Goal: Task Accomplishment & Management: Complete application form

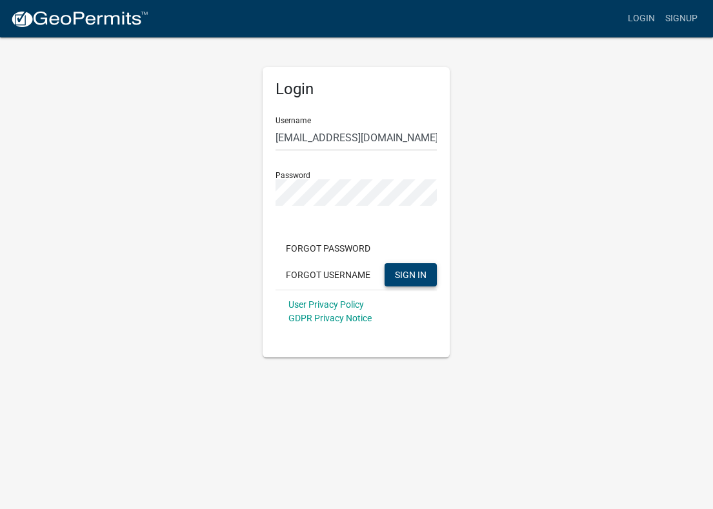
click at [408, 279] on span "SIGN IN" at bounding box center [411, 274] width 32 height 10
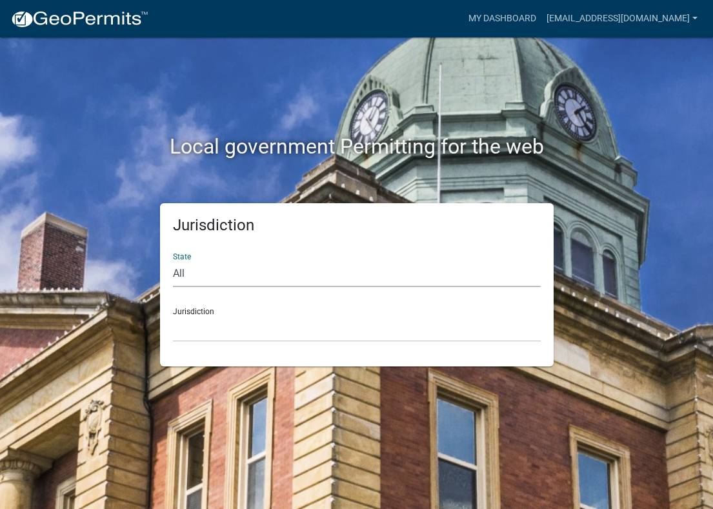
click at [173, 261] on select "All [US_STATE] [US_STATE] [US_STATE] [US_STATE] [US_STATE] [US_STATE] [US_STATE…" at bounding box center [357, 274] width 368 height 26
select select "[US_STATE]"
click option "[US_STATE]" at bounding box center [0, 0] width 0 height 0
click at [173, 316] on select "[GEOGRAPHIC_DATA], [US_STATE] [GEOGRAPHIC_DATA], [US_STATE] [GEOGRAPHIC_DATA], …" at bounding box center [357, 329] width 368 height 26
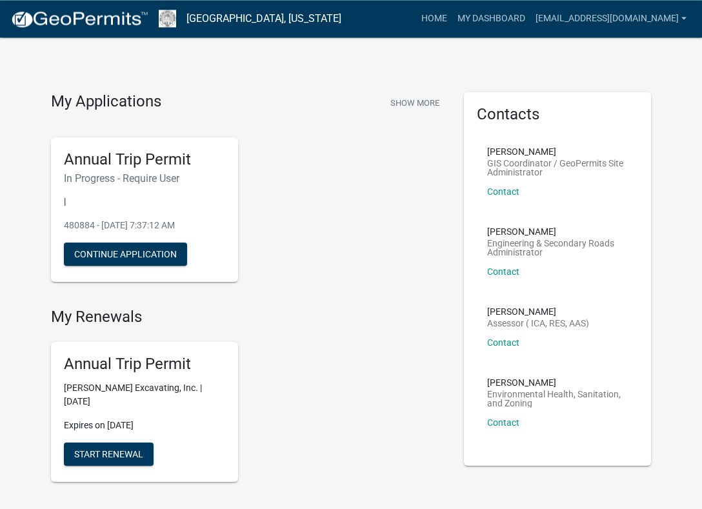
scroll to position [198, 0]
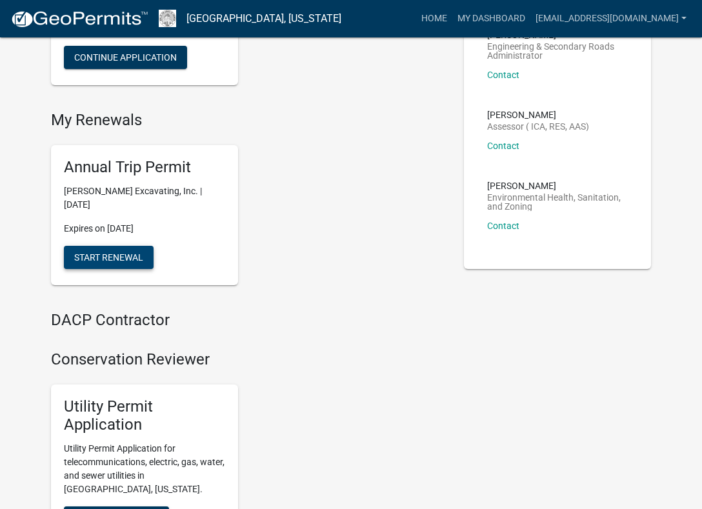
click at [101, 252] on span "Start Renewal" at bounding box center [108, 257] width 69 height 10
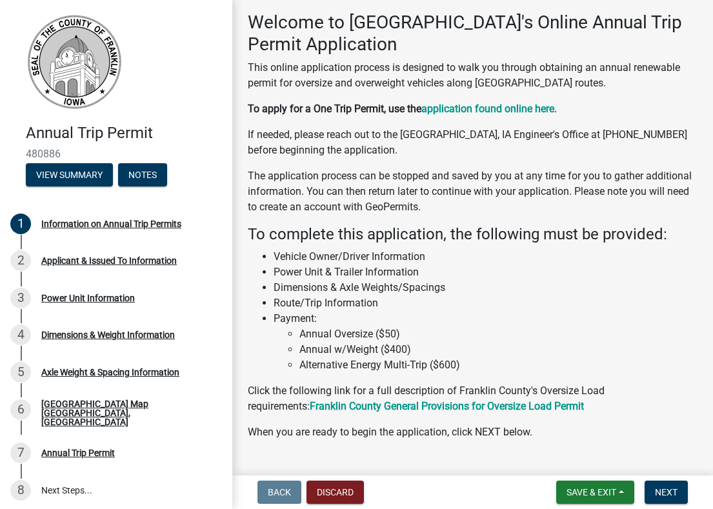
scroll to position [125, 0]
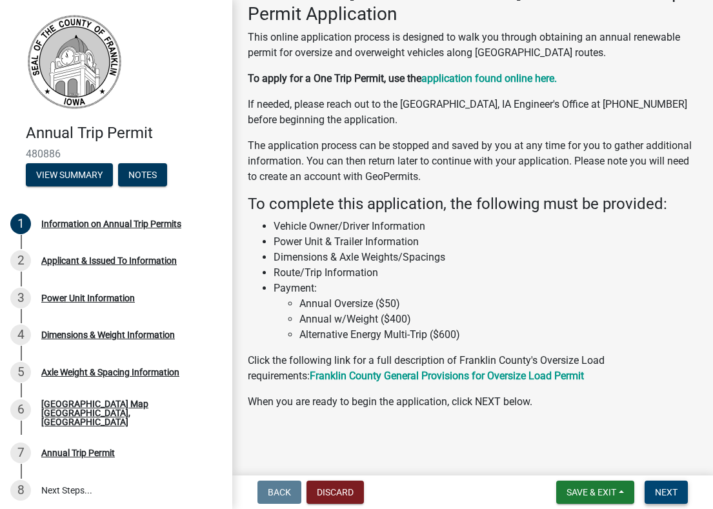
click at [658, 496] on span "Next" at bounding box center [666, 492] width 23 height 10
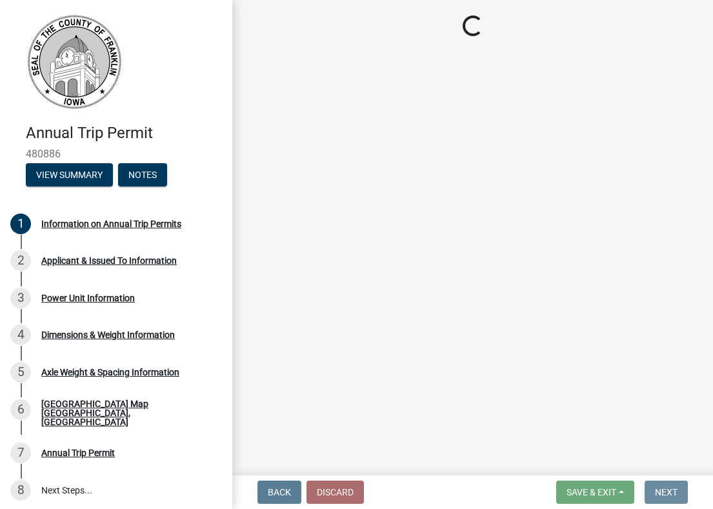
scroll to position [0, 0]
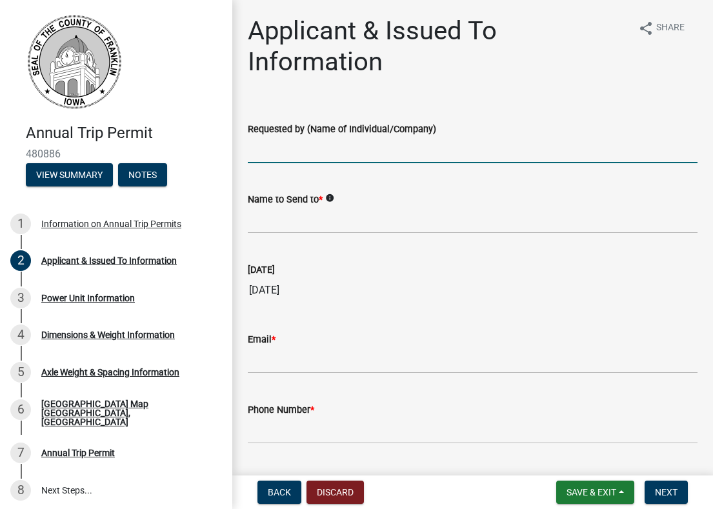
click at [325, 154] on input "Requested by (Name of Individual/Company)" at bounding box center [473, 150] width 450 height 26
type input "[PERSON_NAME] Excavating Inc"
type input "[PERSON_NAME] Excavating Inc."
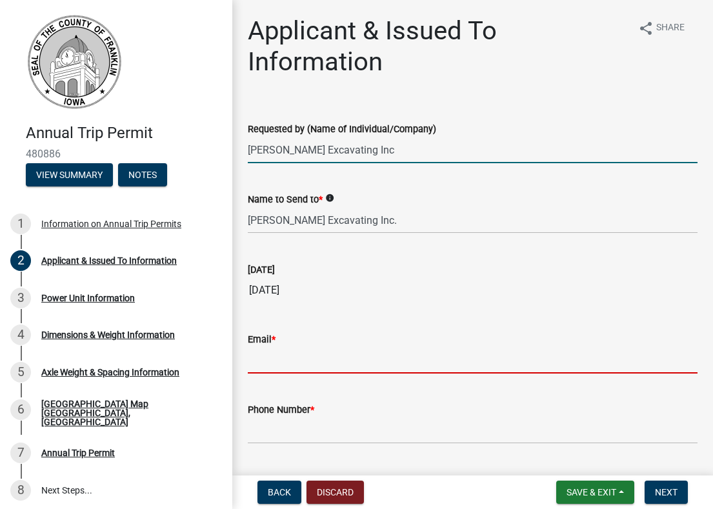
type input "[EMAIL_ADDRESS][DOMAIN_NAME]"
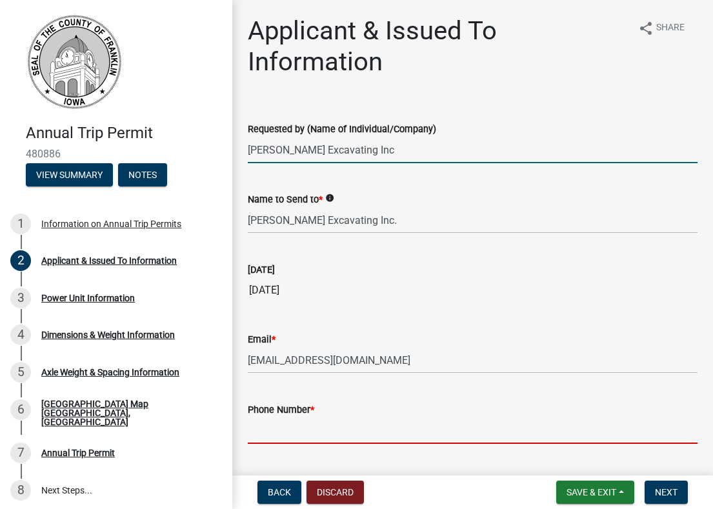
type input "6414236628"
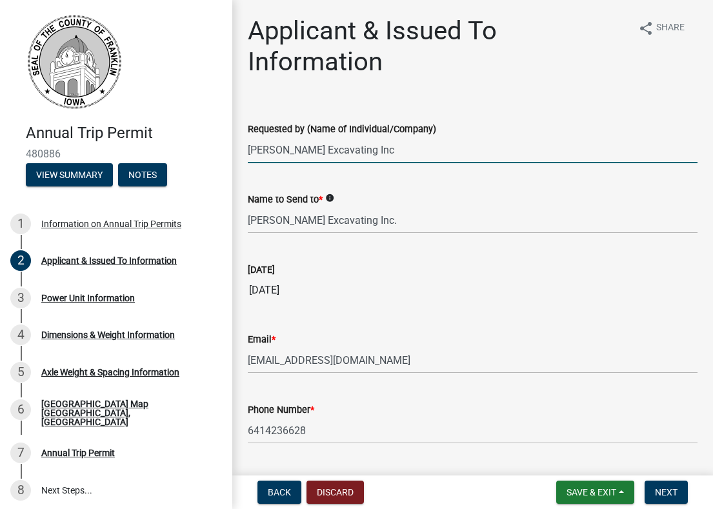
type input "PO BOX 1404"
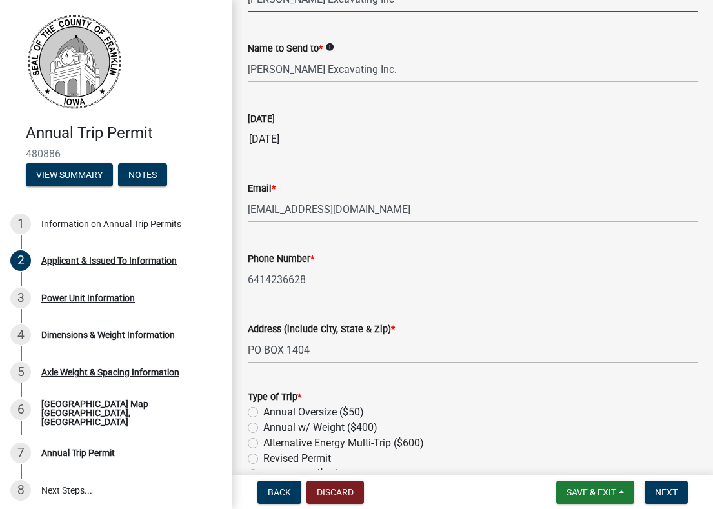
scroll to position [221, 0]
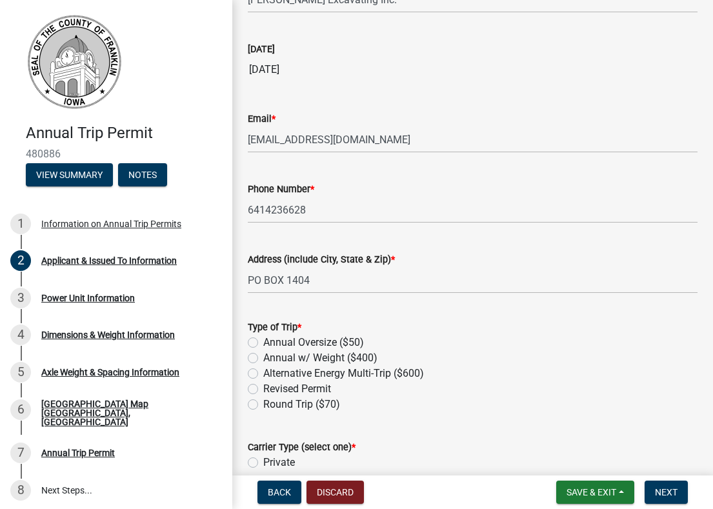
click at [263, 360] on label "Annual w/ Weight ($400)" at bounding box center [320, 357] width 114 height 15
click at [263, 359] on input "Annual w/ Weight ($400)" at bounding box center [267, 354] width 8 height 8
radio input "true"
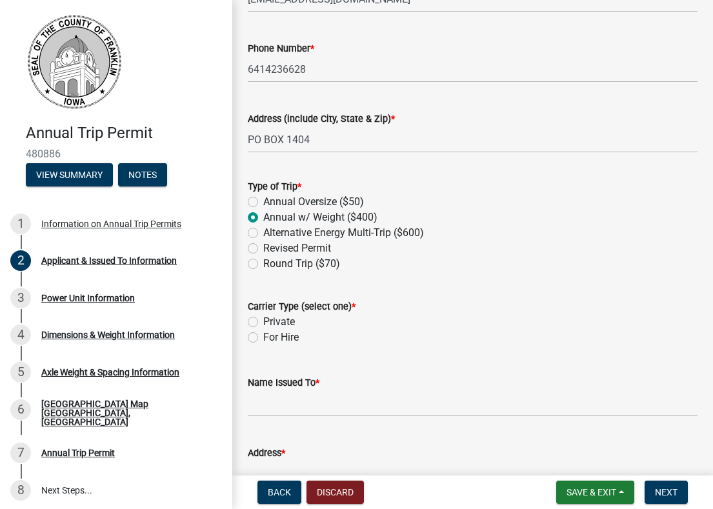
scroll to position [441, 0]
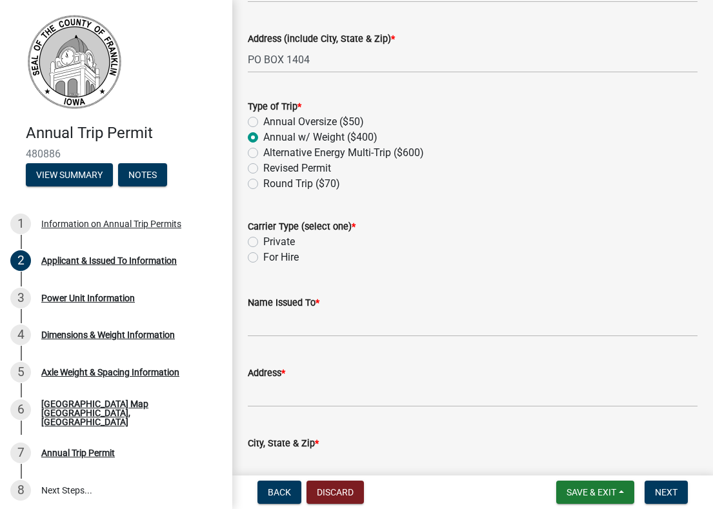
click at [263, 241] on label "Private" at bounding box center [279, 241] width 32 height 15
click at [263, 241] on input "Private" at bounding box center [267, 238] width 8 height 8
radio input "true"
click at [287, 328] on input "Name Issued To *" at bounding box center [473, 323] width 450 height 26
type input "[PERSON_NAME] Excavating Inc."
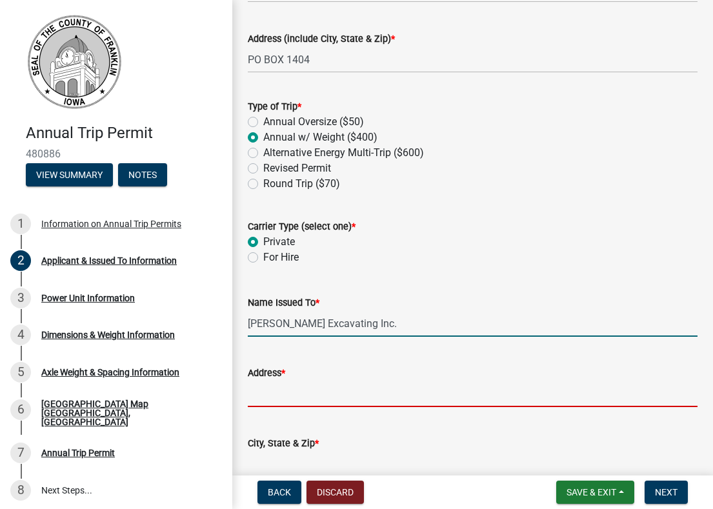
type input "PO BOX 1404"
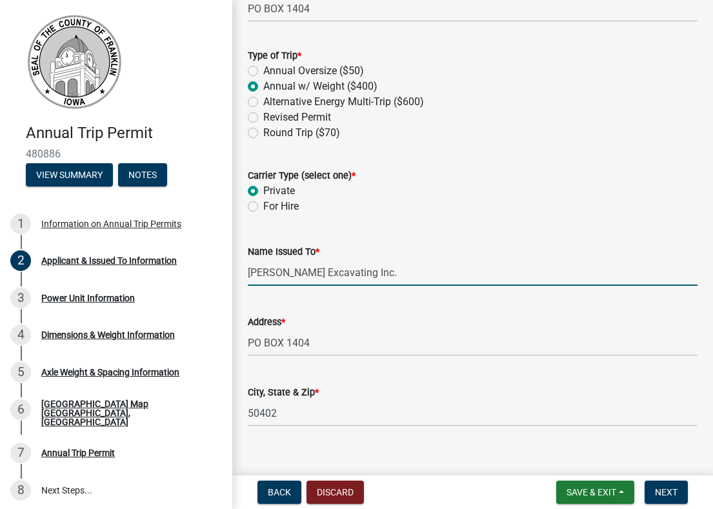
scroll to position [509, 0]
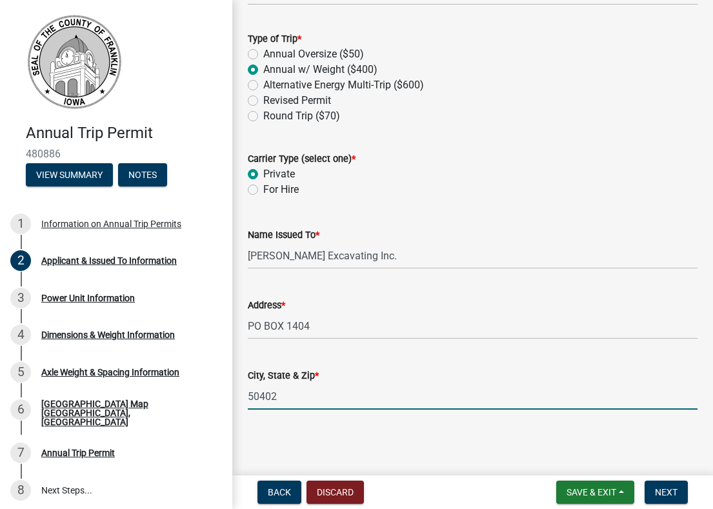
click at [248, 393] on input "50402" at bounding box center [473, 396] width 450 height 26
type input "[GEOGRAPHIC_DATA]"
click at [664, 491] on span "Next" at bounding box center [666, 492] width 23 height 10
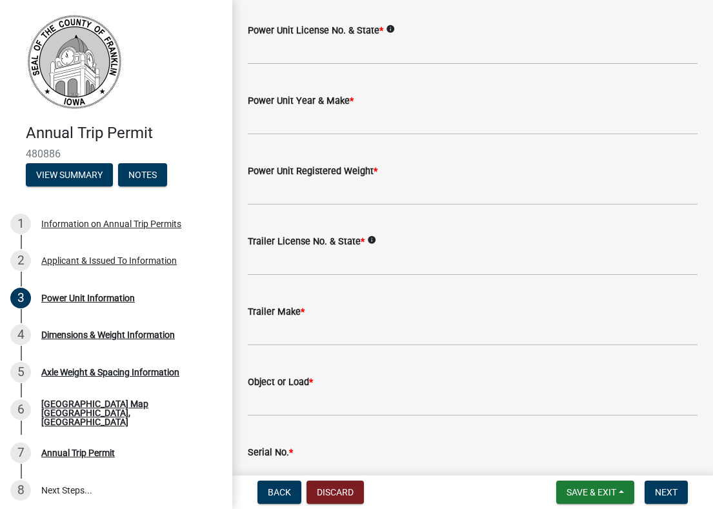
scroll to position [0, 0]
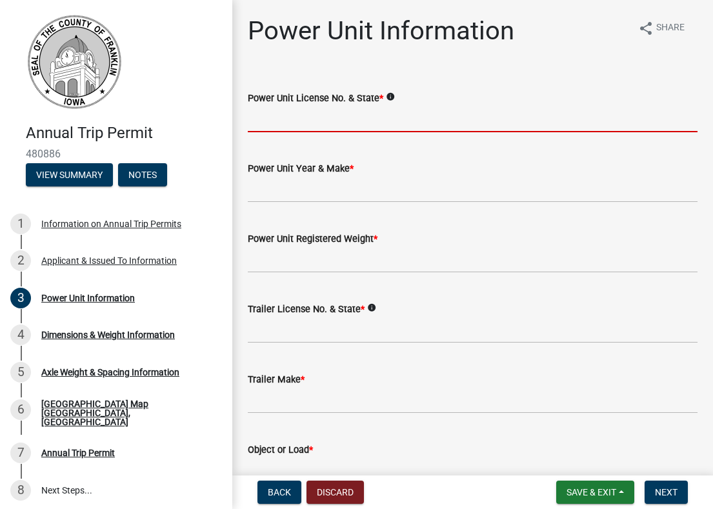
click at [307, 123] on input "Power Unit License No. & State *" at bounding box center [473, 119] width 450 height 26
type input "JU4104 [US_STATE]"
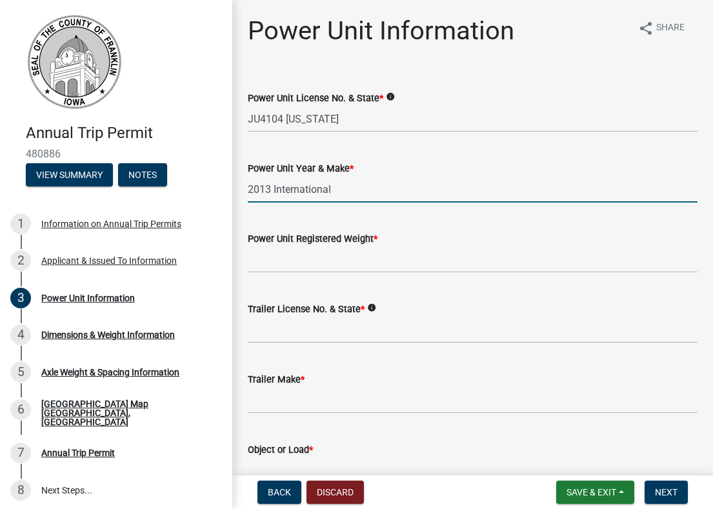
type input "2013 International"
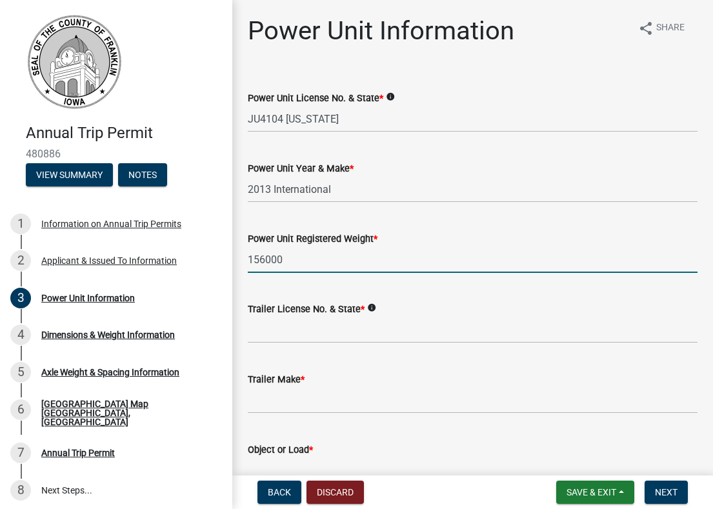
type input "156000"
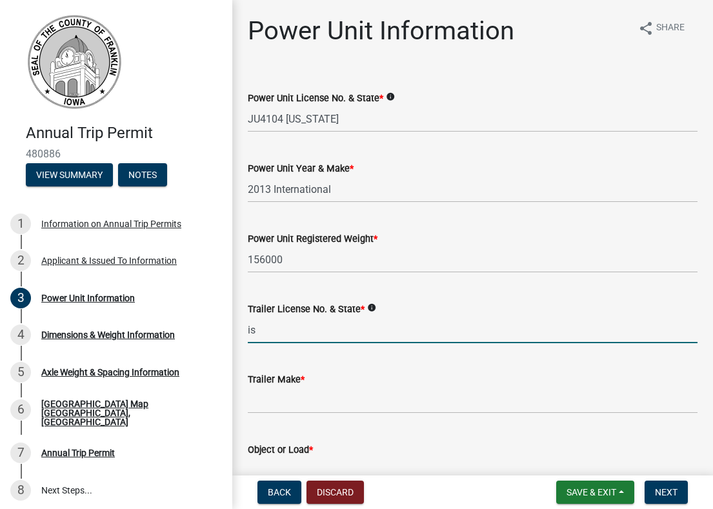
type input "i"
type input "I"
type input "ISO798 [US_STATE]"
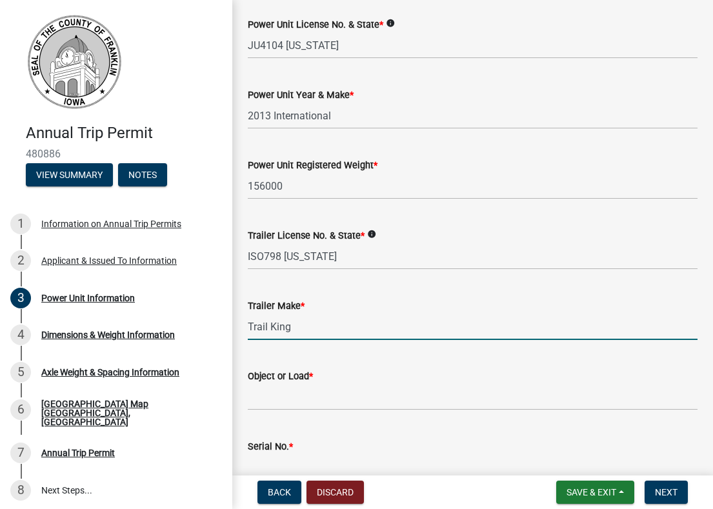
scroll to position [147, 0]
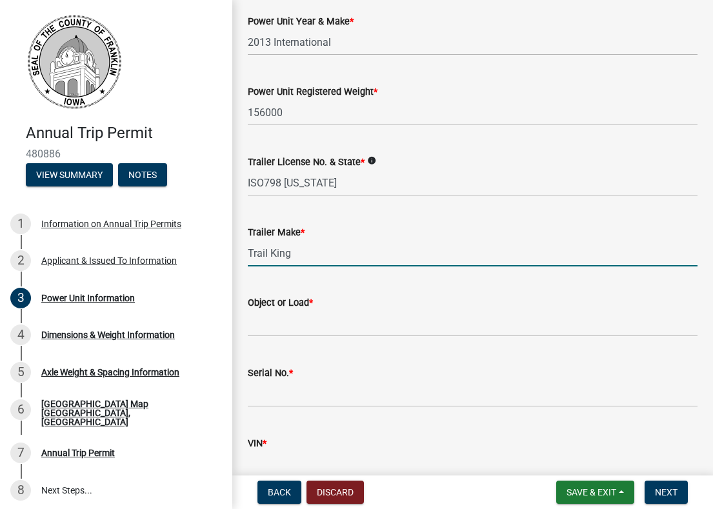
type input "Trail King"
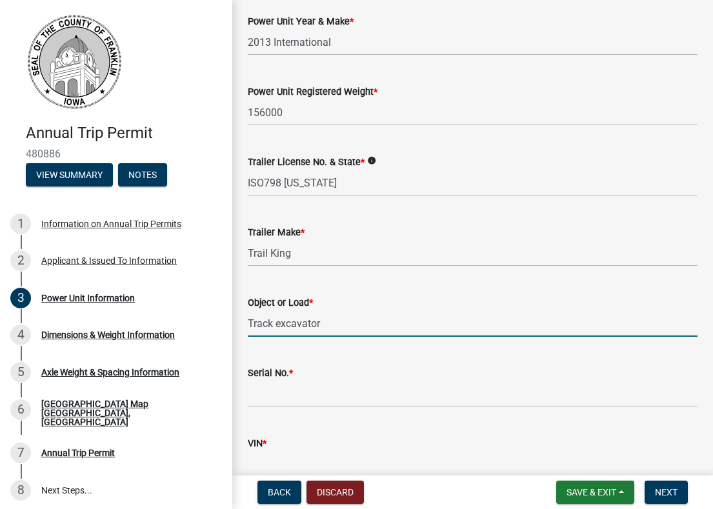
type input "Track excavator"
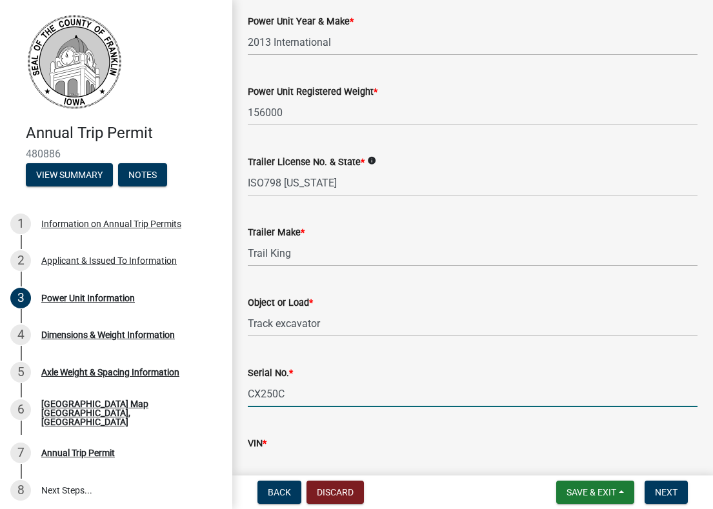
type input "CX250C"
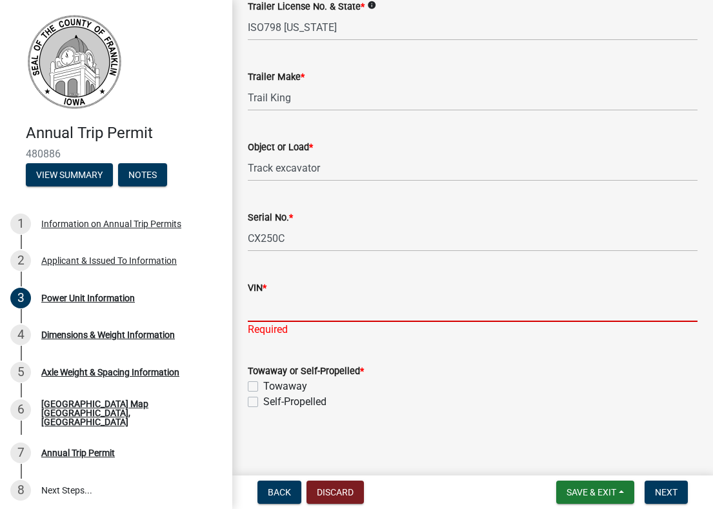
scroll to position [304, 0]
click at [263, 400] on label "Self-Propelled" at bounding box center [294, 400] width 63 height 15
click at [263, 400] on input "Self-Propelled" at bounding box center [267, 397] width 8 height 8
checkbox input "true"
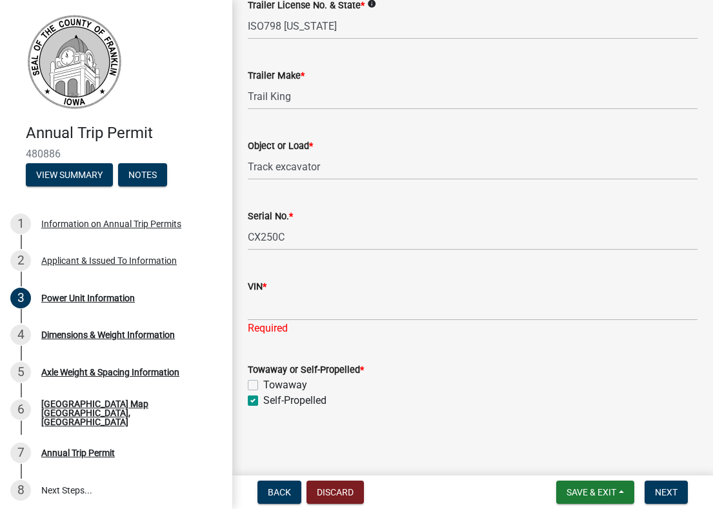
checkbox input "false"
checkbox input "true"
click at [288, 312] on input "VIN *" at bounding box center [473, 307] width 450 height 26
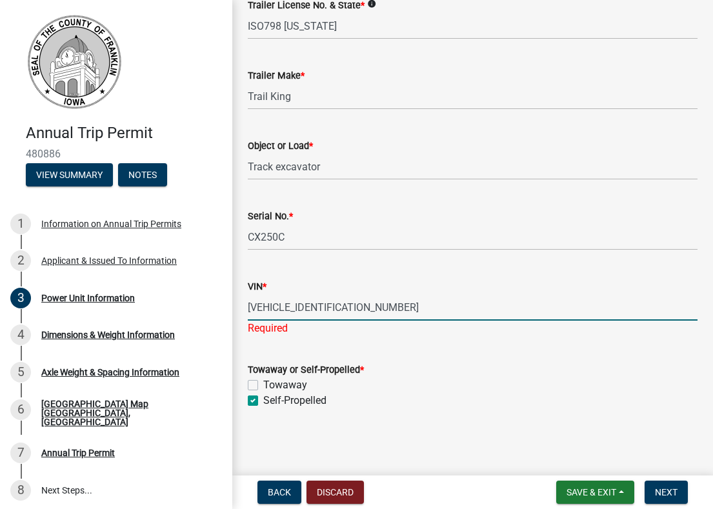
type input "[VEHICLE_IDENTIFICATION_NUMBER]"
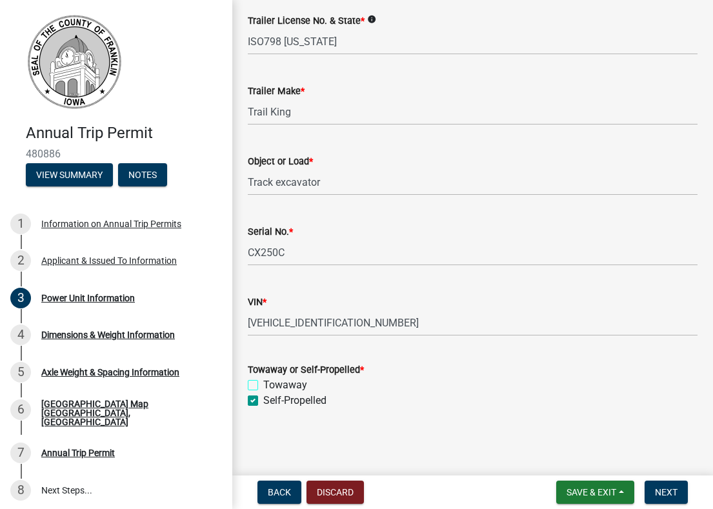
scroll to position [289, 0]
click at [678, 496] on span "Next" at bounding box center [666, 492] width 23 height 10
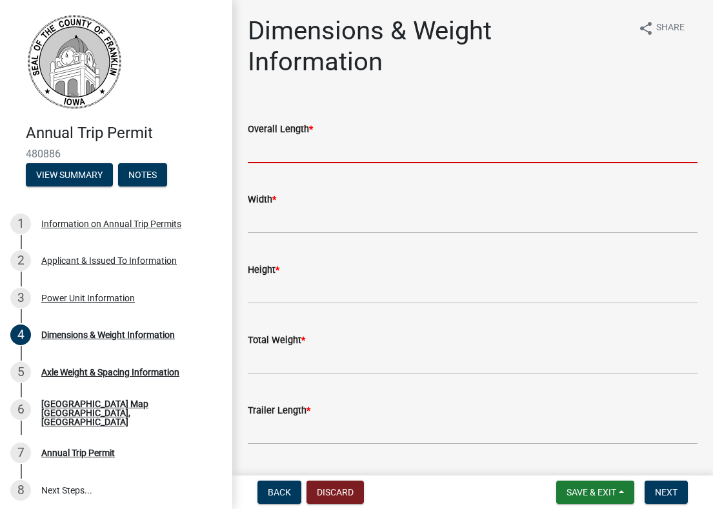
click at [267, 147] on input "Overall Length *" at bounding box center [473, 150] width 450 height 26
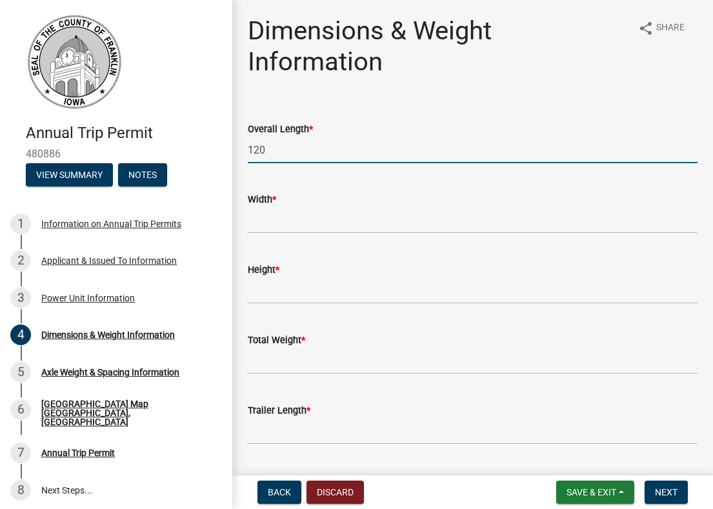
type input "120"
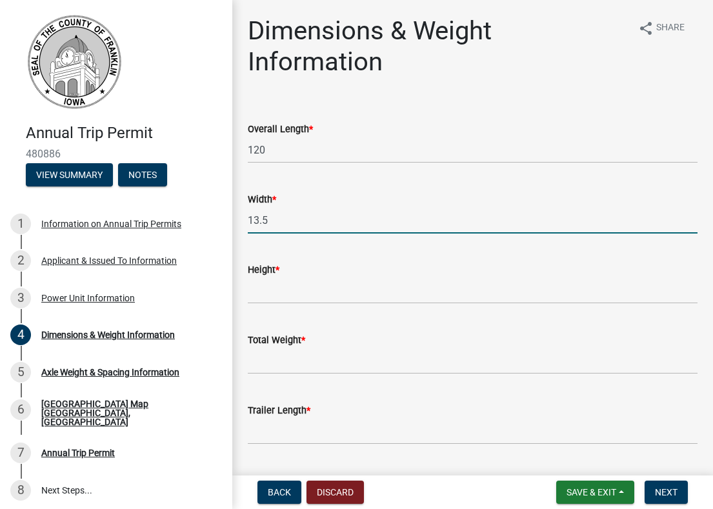
type input "13.5"
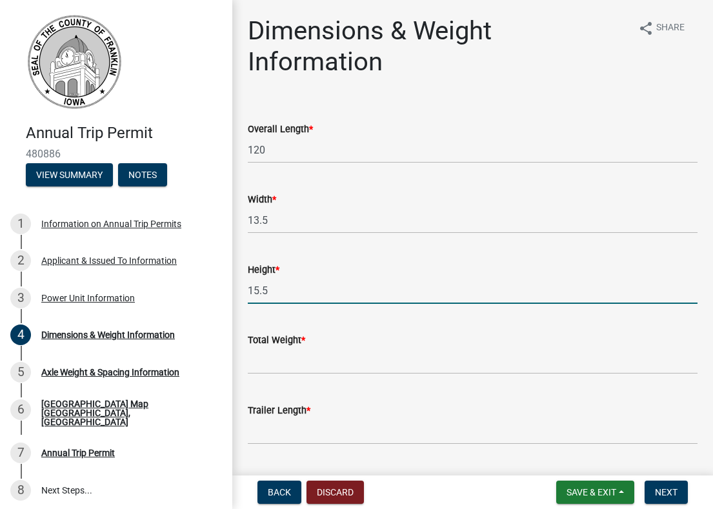
type input "15.5"
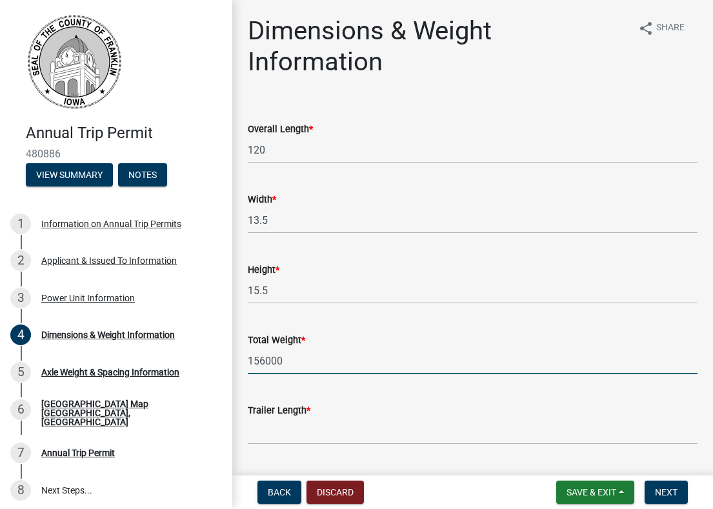
type input "156000"
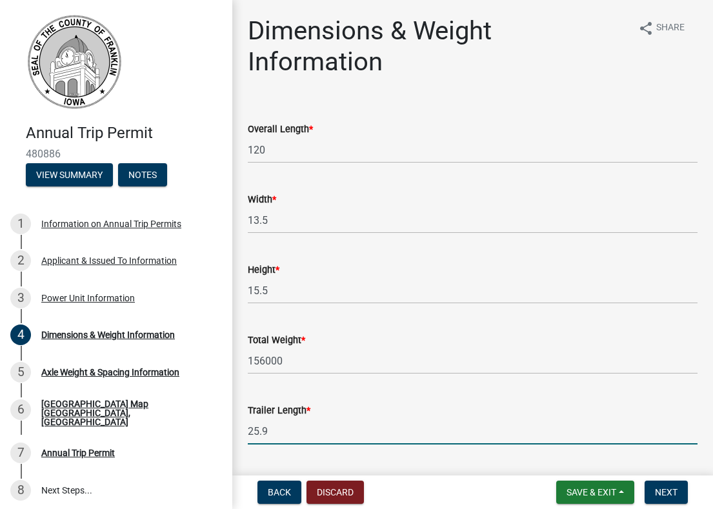
type input "25.9"
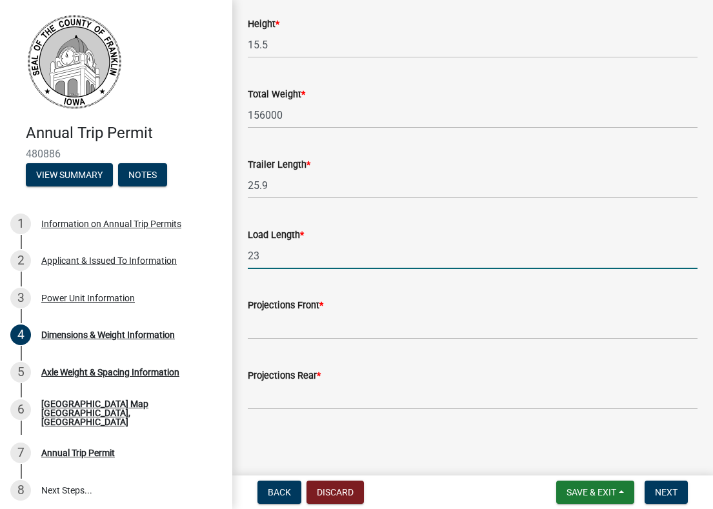
type input "23"
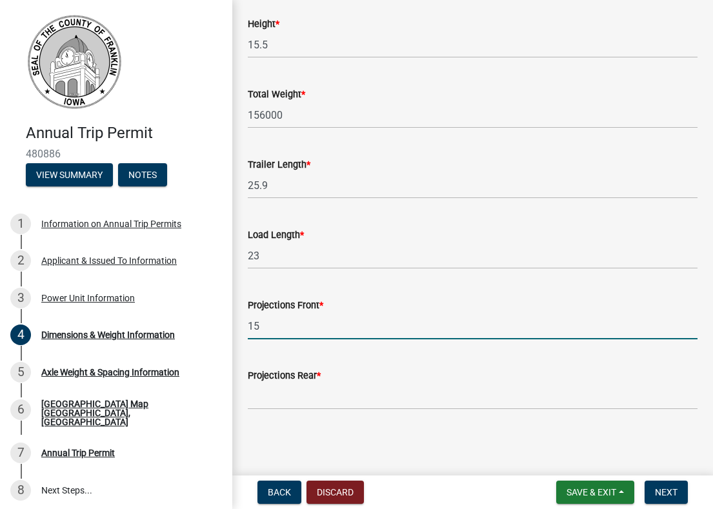
type input "15"
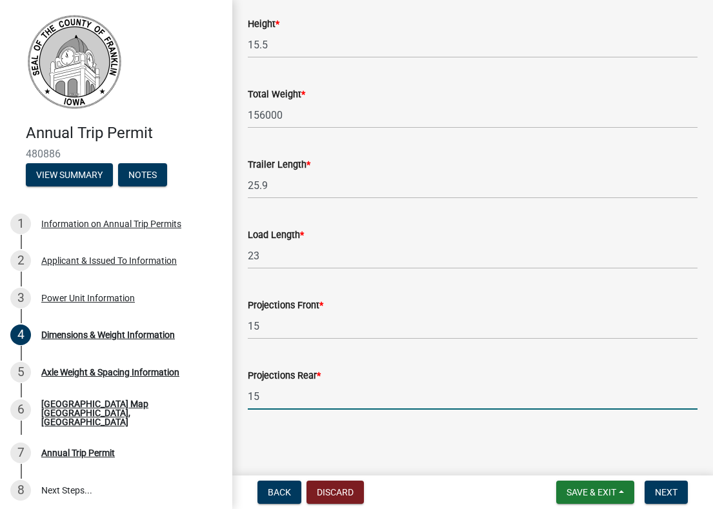
type input "15"
click at [665, 492] on span "Next" at bounding box center [666, 492] width 23 height 10
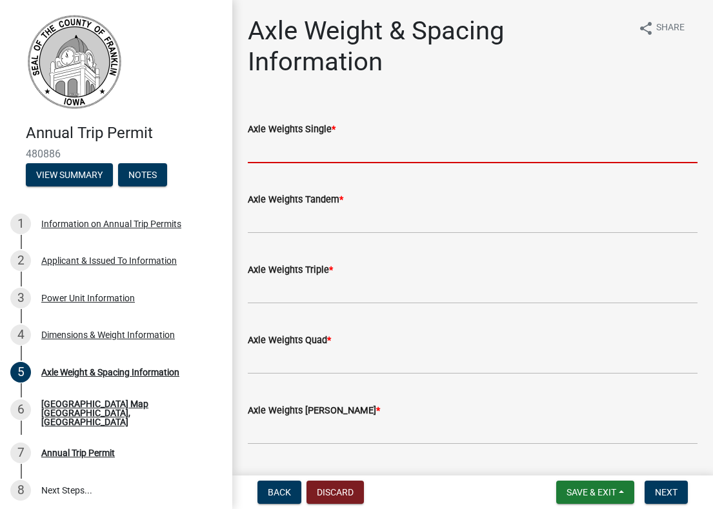
click at [287, 157] on input "Axle Weights Single *" at bounding box center [473, 150] width 450 height 26
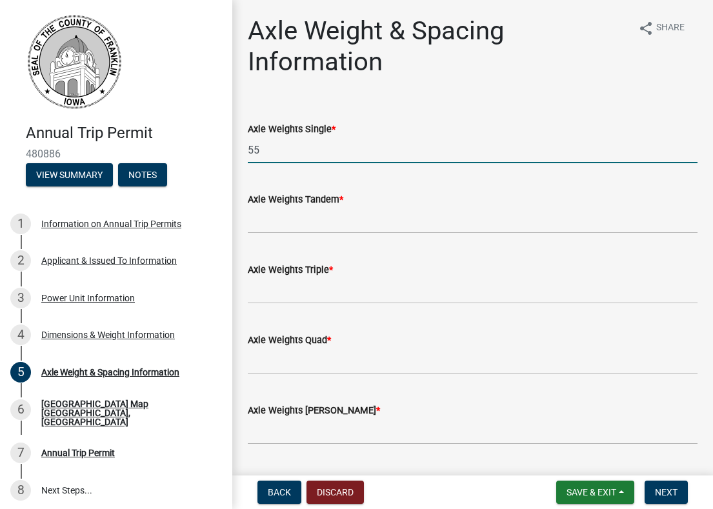
type input "55"
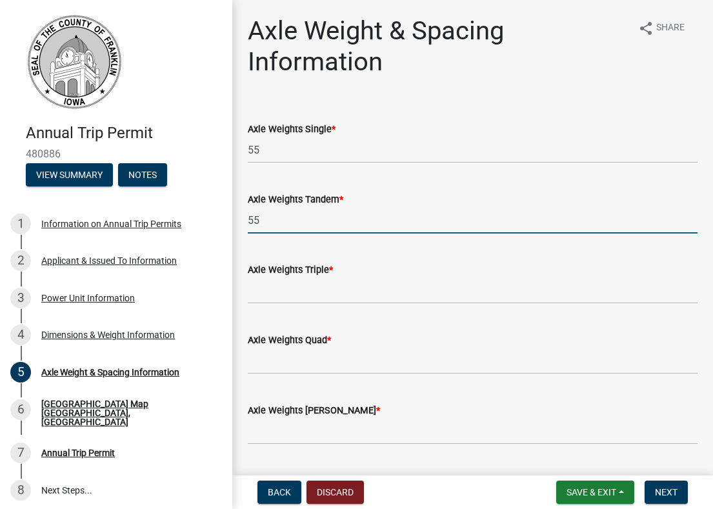
type input "55"
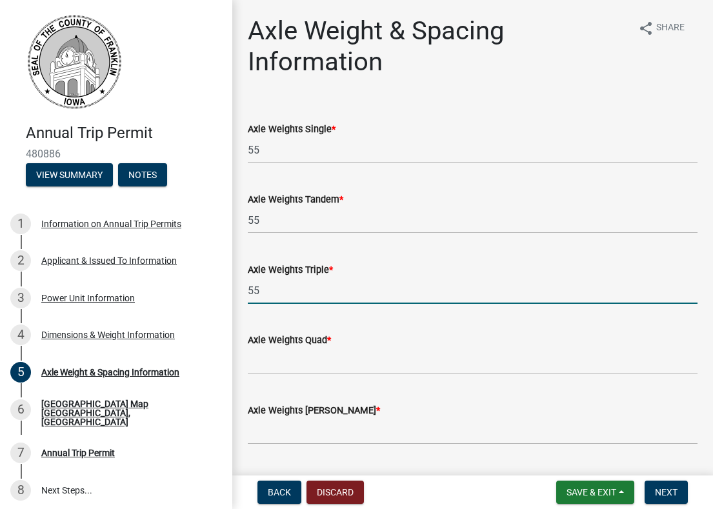
type input "55"
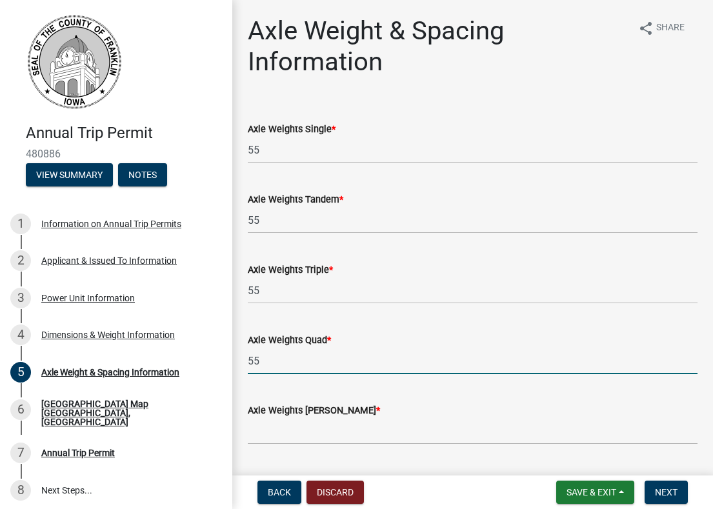
type input "55"
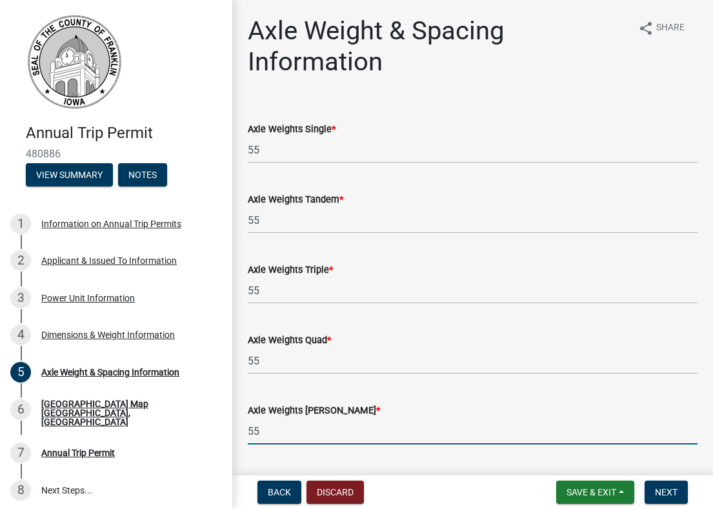
type input "55"
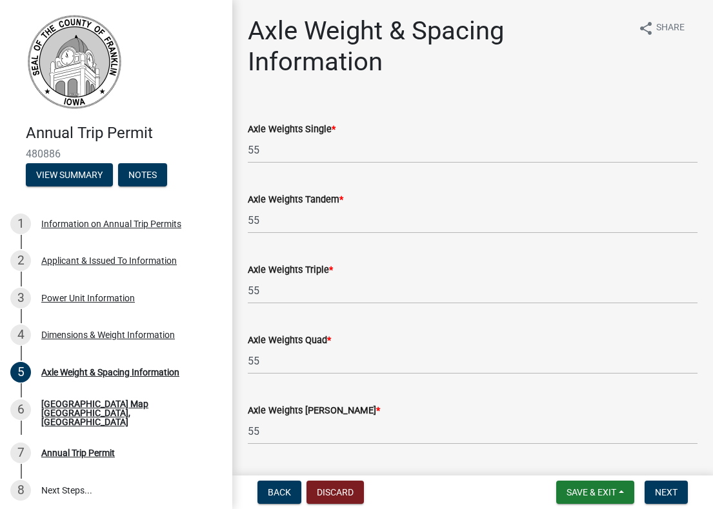
scroll to position [176, 0]
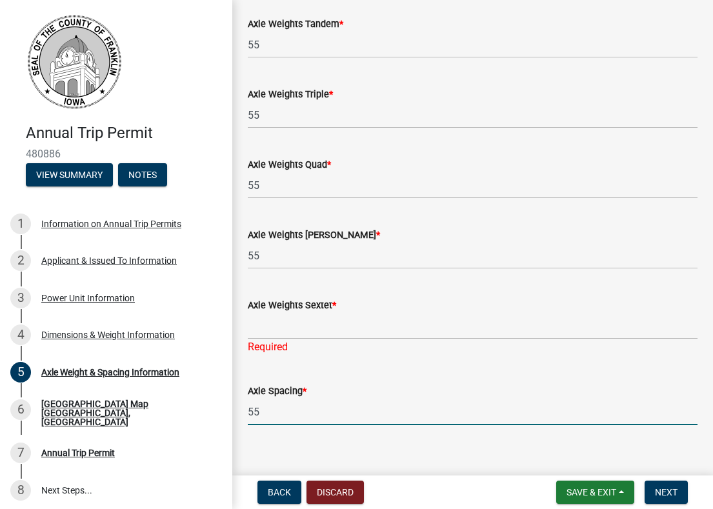
type input "55"
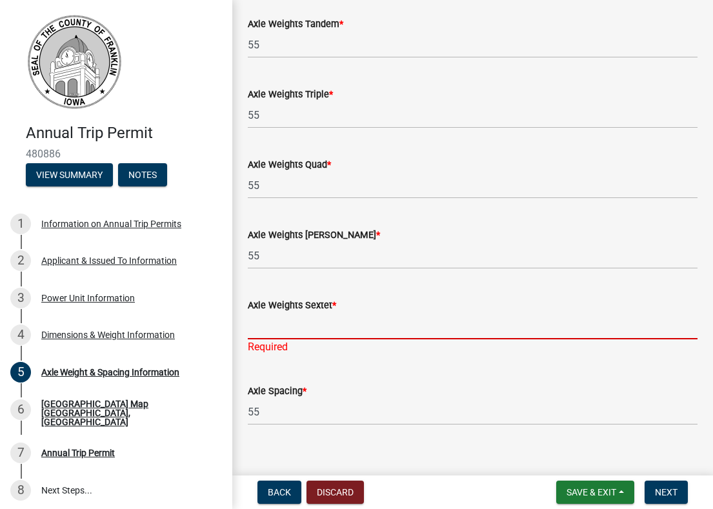
click at [271, 328] on input "Axle Weights Sextet *" at bounding box center [473, 326] width 450 height 26
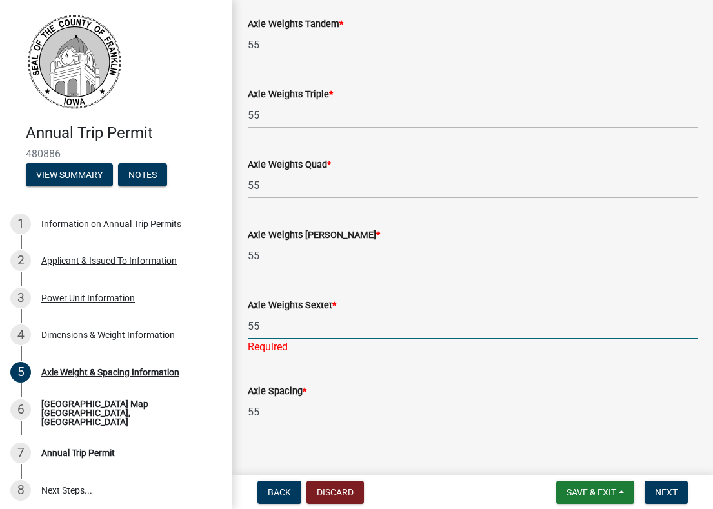
type input "55"
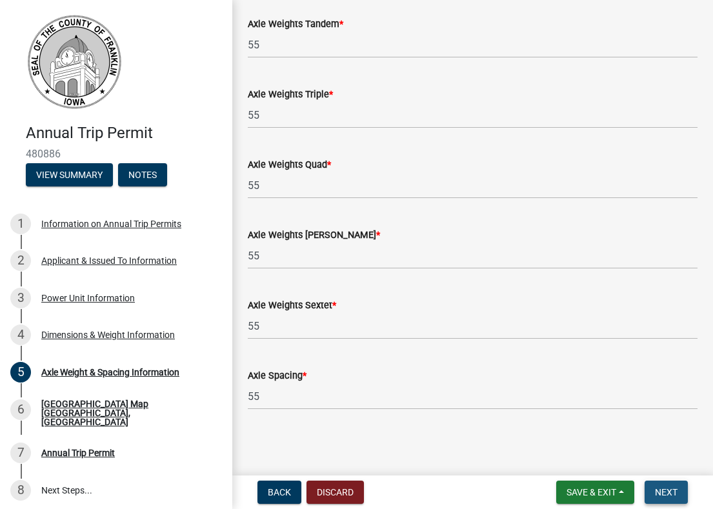
click at [664, 498] on span "Next" at bounding box center [666, 492] width 23 height 10
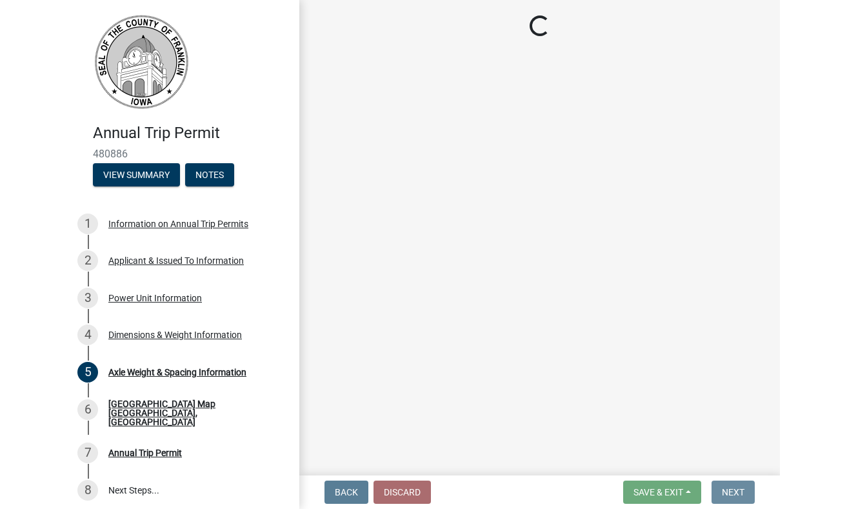
scroll to position [0, 0]
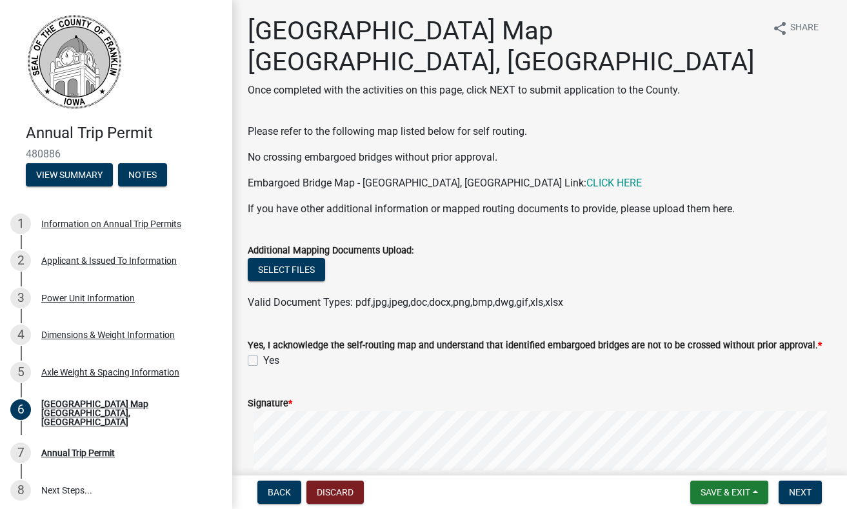
click at [263, 353] on label "Yes" at bounding box center [271, 360] width 16 height 15
click at [263, 353] on input "Yes" at bounding box center [267, 357] width 8 height 8
checkbox input "true"
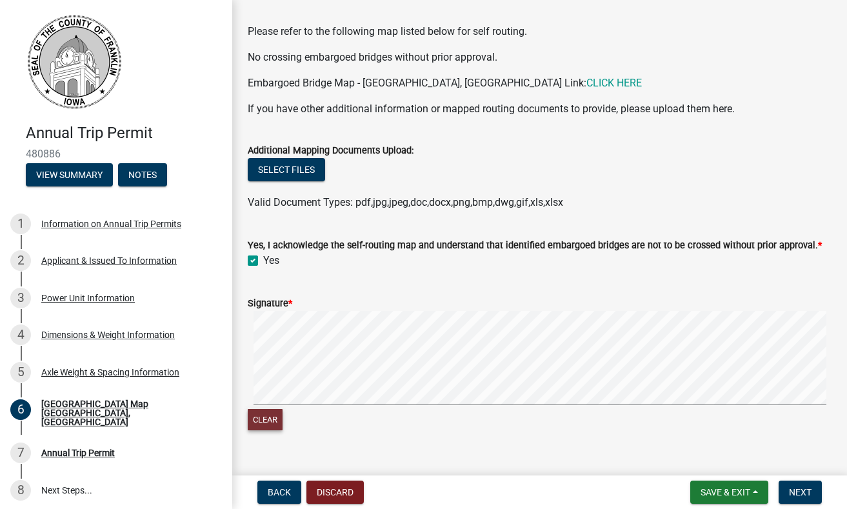
click at [261, 409] on button "Clear" at bounding box center [265, 419] width 35 height 21
click at [269, 409] on button "Clear" at bounding box center [265, 419] width 35 height 21
click at [713, 496] on span "Next" at bounding box center [800, 492] width 23 height 10
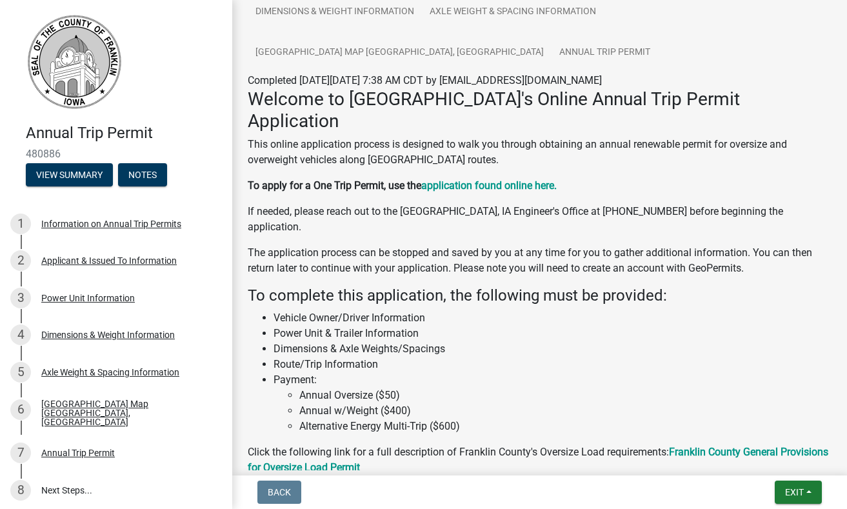
scroll to position [219, 0]
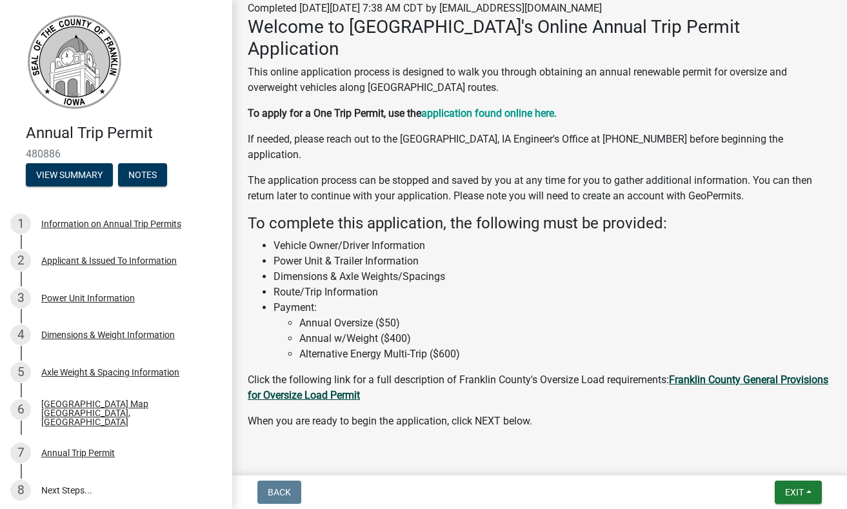
click at [404, 374] on strong "Franklin County General Provisions for Oversize Load Permit" at bounding box center [538, 388] width 581 height 28
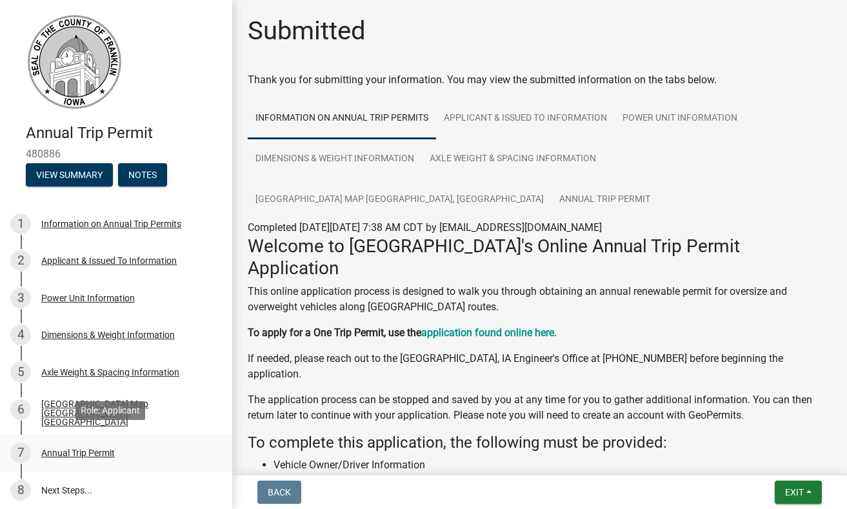
click at [105, 449] on div "Annual Trip Permit" at bounding box center [78, 453] width 74 height 9
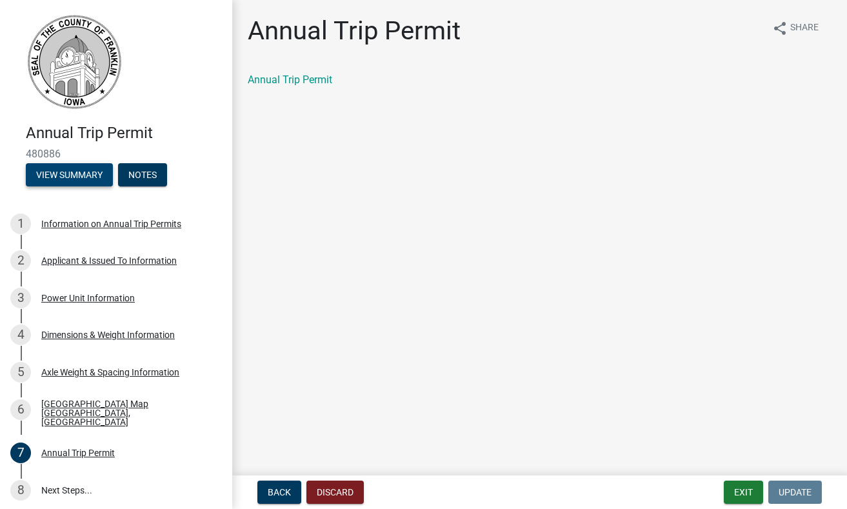
click at [88, 172] on button "View Summary" at bounding box center [69, 174] width 87 height 23
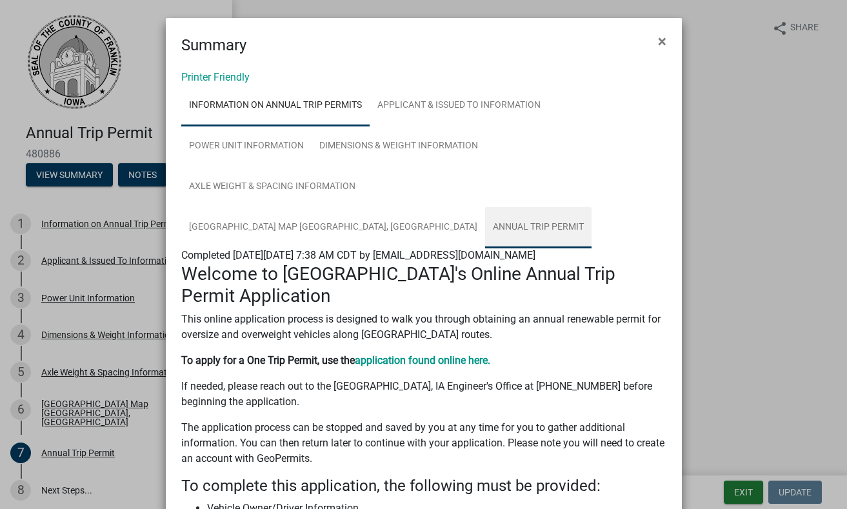
click at [485, 227] on link "Annual Trip Permit" at bounding box center [538, 227] width 106 height 41
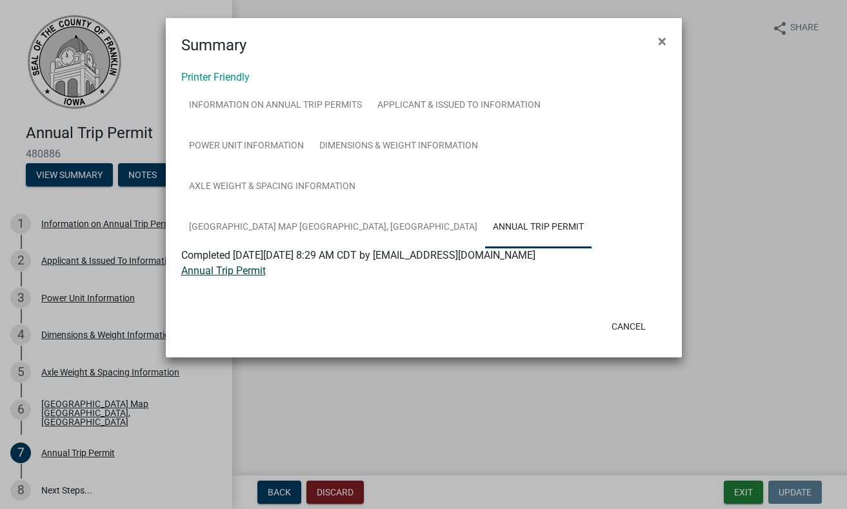
click at [242, 270] on link "Annual Trip Permit" at bounding box center [223, 271] width 85 height 12
click at [256, 273] on link "Annual Trip Permit" at bounding box center [223, 271] width 85 height 12
